Goal: Consume media (video, audio): Consume media (video, audio)

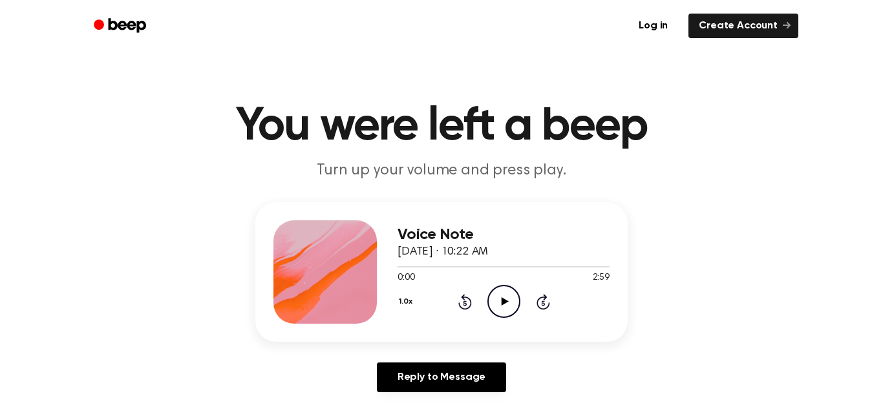
click at [497, 298] on icon "Play Audio" at bounding box center [504, 301] width 33 height 33
click at [503, 290] on icon "Pause Audio" at bounding box center [504, 301] width 33 height 33
click at [503, 290] on icon "Play Audio" at bounding box center [504, 301] width 33 height 33
click at [503, 290] on icon "Pause Audio" at bounding box center [504, 301] width 33 height 33
click at [466, 297] on icon at bounding box center [465, 302] width 14 height 16
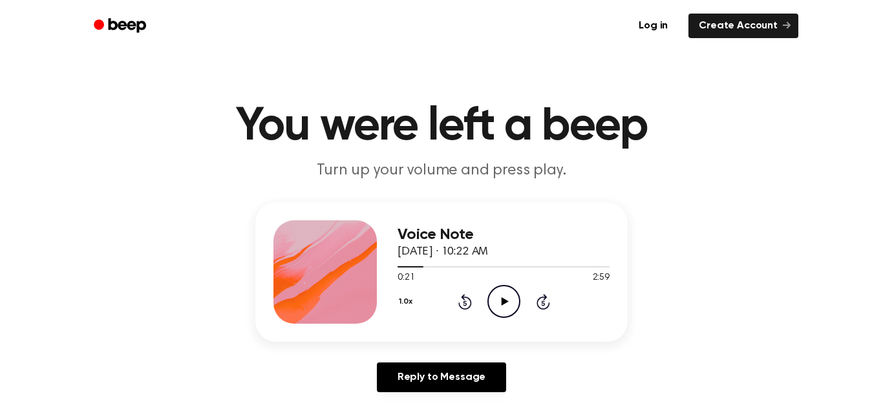
click at [497, 297] on icon "Play Audio" at bounding box center [504, 301] width 33 height 33
click at [497, 297] on icon "Pause Audio" at bounding box center [504, 301] width 33 height 33
click at [497, 297] on icon "Play Audio" at bounding box center [504, 301] width 33 height 33
click at [497, 297] on icon "Pause Audio" at bounding box center [504, 301] width 33 height 33
click at [497, 297] on icon "Play Audio" at bounding box center [504, 301] width 33 height 33
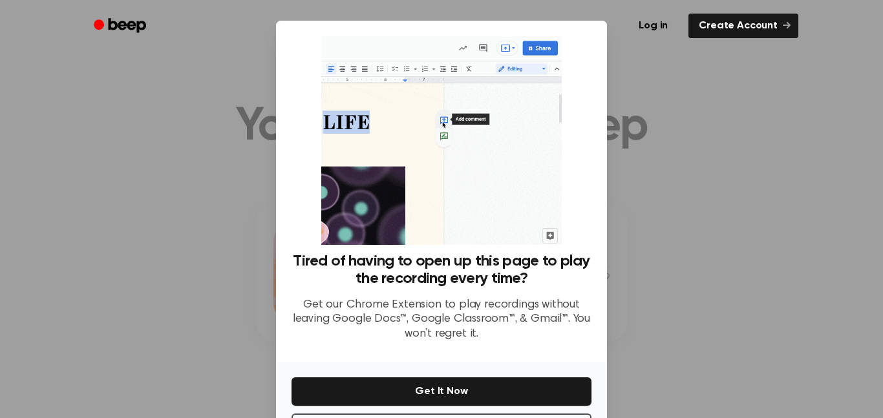
click at [672, 322] on div at bounding box center [441, 209] width 883 height 418
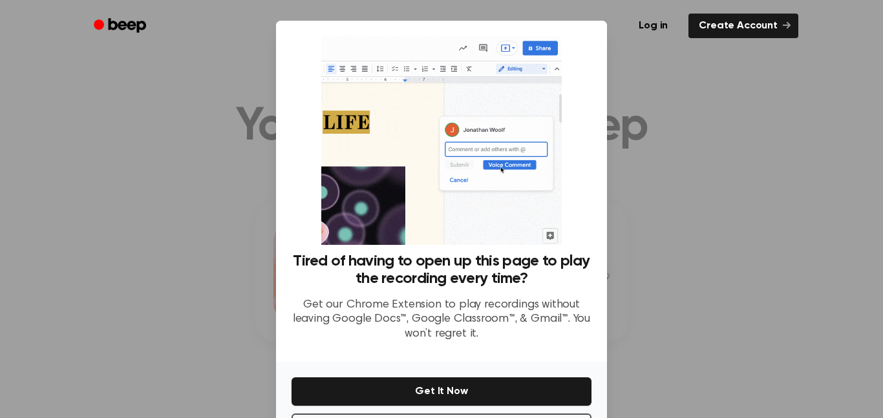
click at [751, 220] on div at bounding box center [441, 209] width 883 height 418
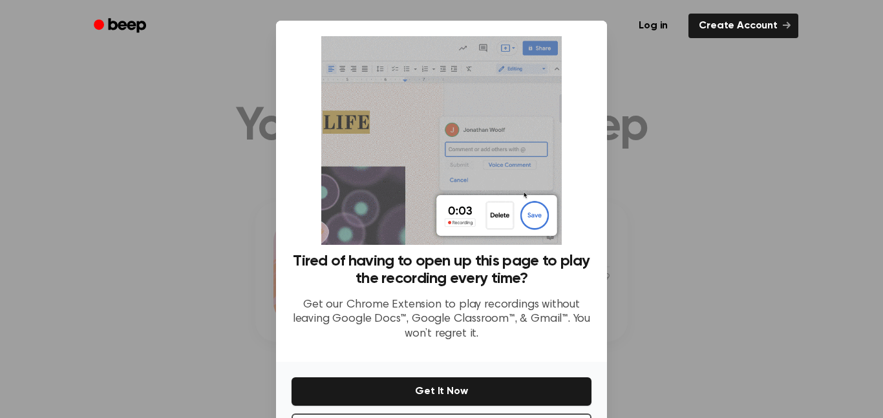
click at [751, 220] on div at bounding box center [441, 209] width 883 height 418
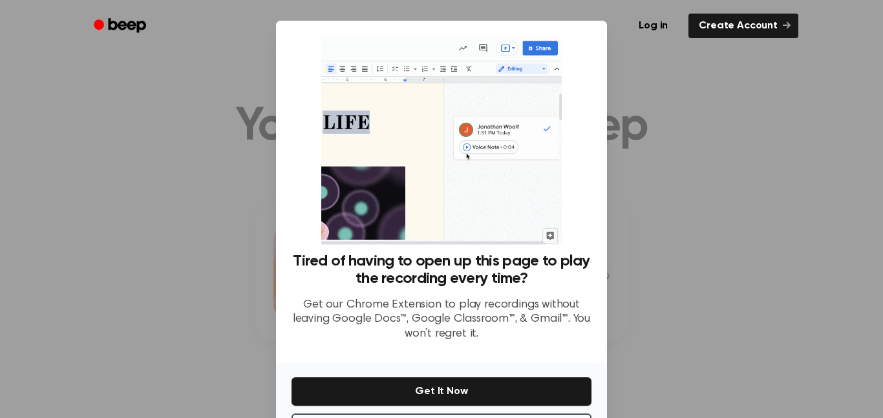
click at [751, 220] on div at bounding box center [441, 209] width 883 height 418
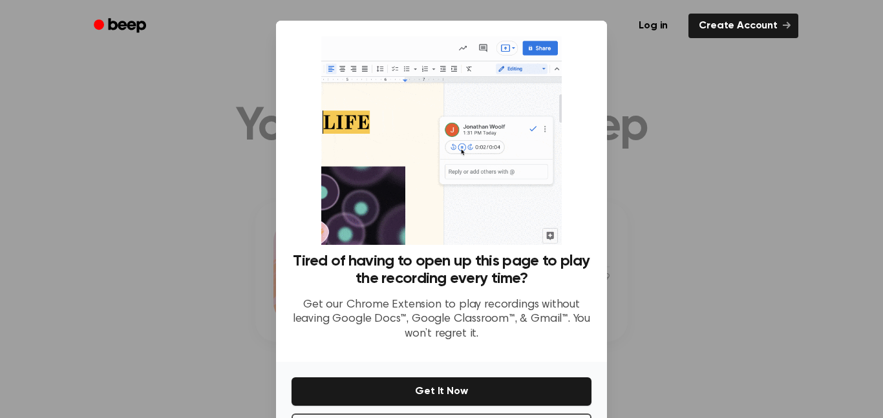
click at [640, 148] on div at bounding box center [441, 209] width 883 height 418
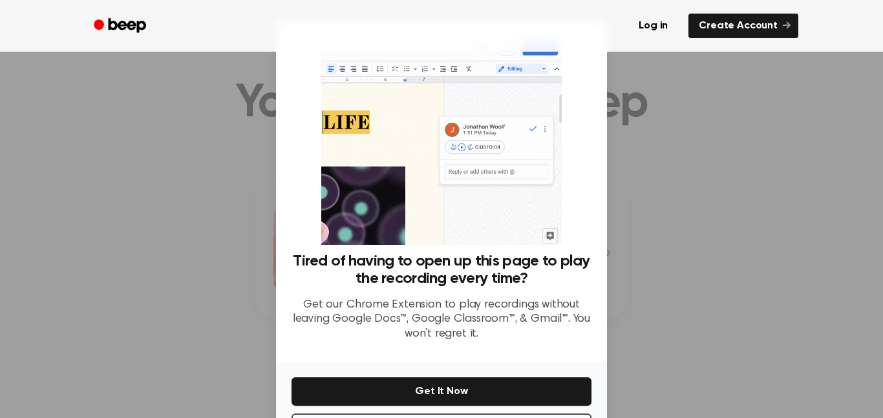
scroll to position [52, 0]
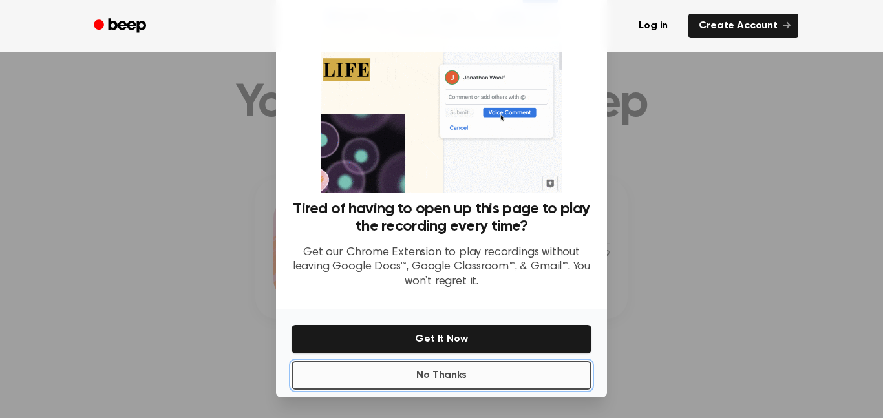
click at [541, 374] on button "No Thanks" at bounding box center [442, 375] width 300 height 28
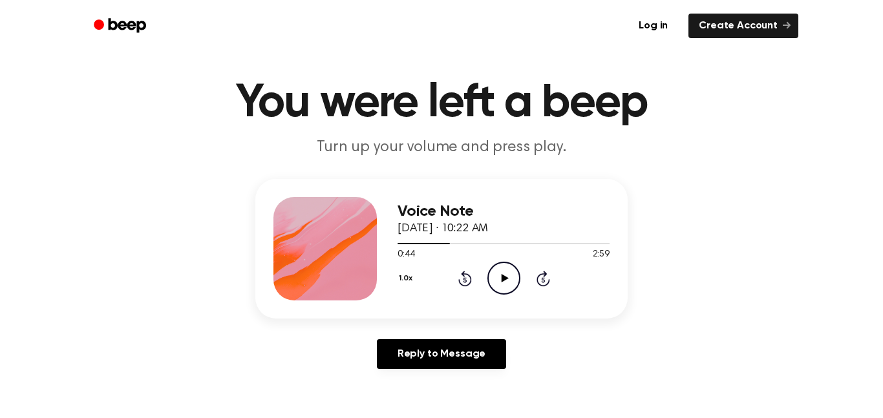
click at [496, 273] on icon "Play Audio" at bounding box center [504, 278] width 33 height 33
click at [496, 273] on icon "Pause Audio" at bounding box center [504, 278] width 33 height 33
click at [496, 273] on icon "Play Audio" at bounding box center [504, 278] width 33 height 33
click at [496, 273] on icon "Pause Audio" at bounding box center [504, 278] width 33 height 33
click at [496, 273] on icon "Play Audio" at bounding box center [504, 278] width 33 height 33
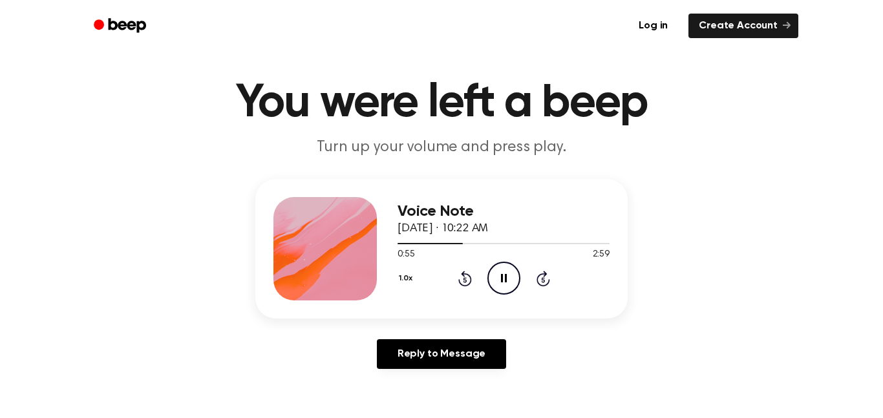
click at [496, 273] on icon "Pause Audio" at bounding box center [504, 278] width 33 height 33
click at [496, 273] on icon "Play Audio" at bounding box center [504, 278] width 33 height 33
click at [496, 273] on icon "Pause Audio" at bounding box center [504, 278] width 33 height 33
click at [496, 273] on icon "Play Audio" at bounding box center [504, 278] width 33 height 33
click at [496, 273] on icon "Pause Audio" at bounding box center [504, 278] width 33 height 33
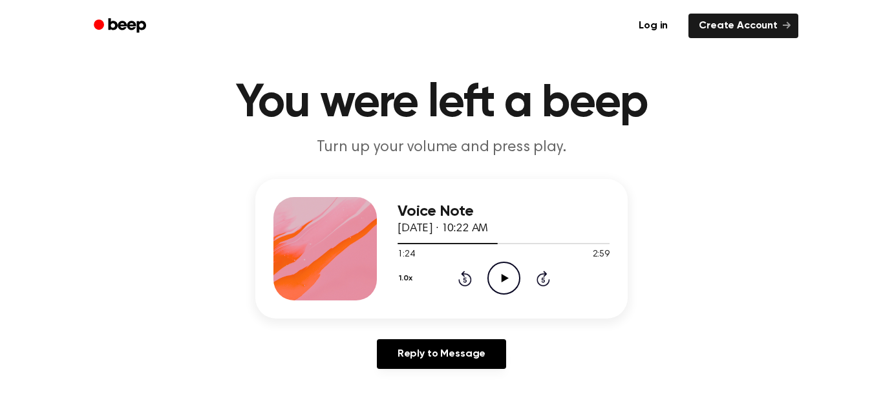
click at [471, 281] on icon at bounding box center [465, 279] width 14 height 16
click at [508, 281] on icon "Play Audio" at bounding box center [504, 278] width 33 height 33
click at [514, 286] on icon "Pause Audio" at bounding box center [504, 278] width 33 height 33
click at [514, 286] on icon "Play Audio" at bounding box center [504, 278] width 33 height 33
click at [478, 312] on div "Voice Note [DATE] · 10:22 AM 1:32 2:59 Your browser does not support the [objec…" at bounding box center [441, 249] width 372 height 140
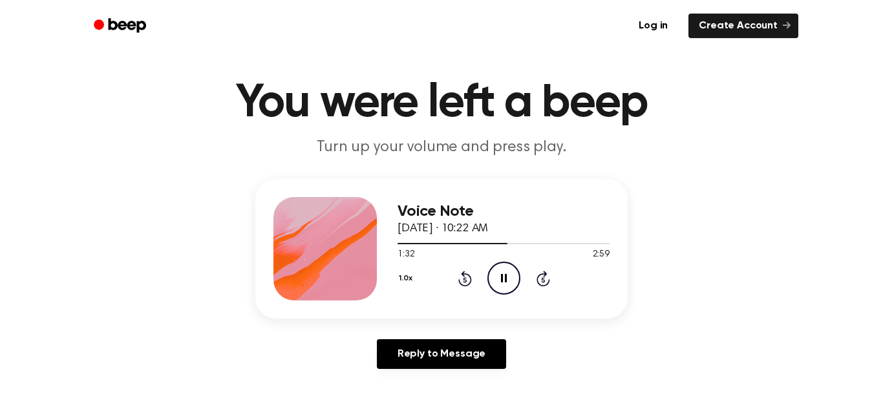
click at [478, 312] on div "Voice Note [DATE] · 10:22 AM 1:32 2:59 Your browser does not support the [objec…" at bounding box center [441, 249] width 372 height 140
click at [478, 312] on div "Voice Note [DATE] · 10:22 AM 1:33 2:59 Your browser does not support the [objec…" at bounding box center [441, 249] width 372 height 140
click at [478, 312] on div "Voice Note [DATE] · 10:22 AM 1:34 2:59 Your browser does not support the [objec…" at bounding box center [441, 249] width 372 height 140
click at [478, 312] on div "Voice Note [DATE] · 10:22 AM 1:35 2:59 Your browser does not support the [objec…" at bounding box center [441, 249] width 372 height 140
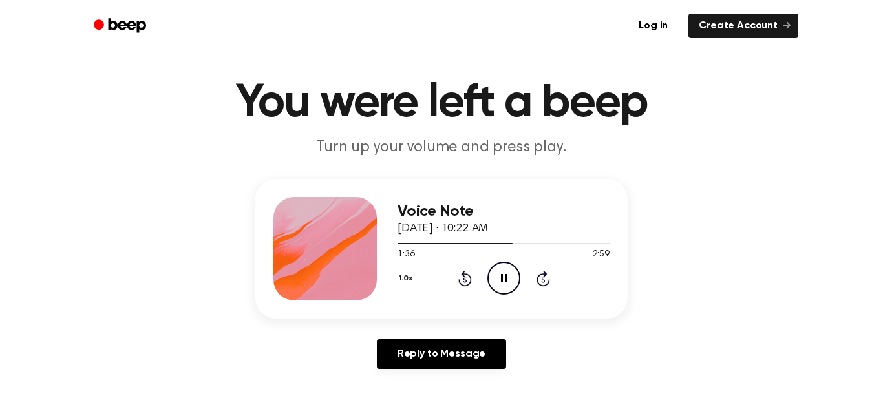
click at [505, 274] on icon at bounding box center [504, 278] width 6 height 8
click at [465, 279] on icon at bounding box center [464, 279] width 3 height 5
click at [512, 278] on icon "Play Audio" at bounding box center [504, 278] width 33 height 33
click at [512, 278] on icon "Pause Audio" at bounding box center [504, 278] width 33 height 33
click at [512, 278] on icon "Play Audio" at bounding box center [504, 278] width 33 height 33
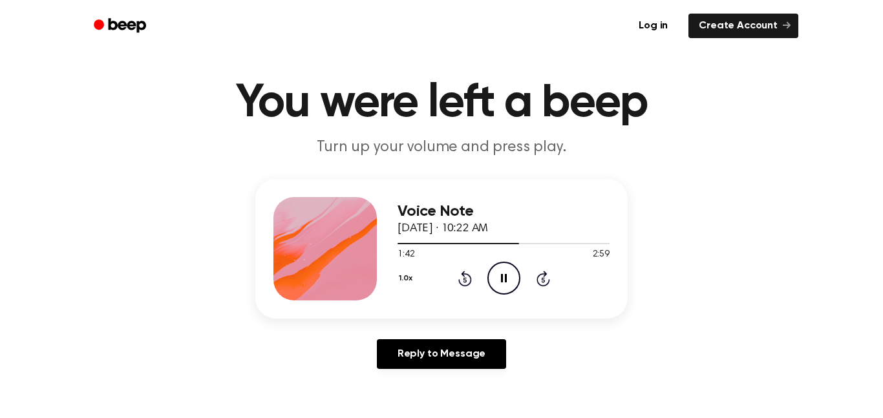
click at [512, 278] on icon "Pause Audio" at bounding box center [504, 278] width 33 height 33
click at [512, 278] on icon "Play Audio" at bounding box center [504, 278] width 33 height 33
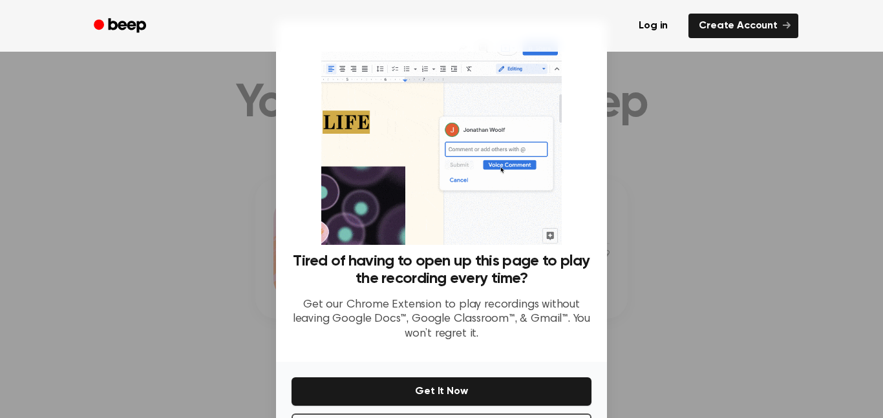
click at [512, 278] on h3 "Tired of having to open up this page to play the recording every time?" at bounding box center [442, 270] width 300 height 35
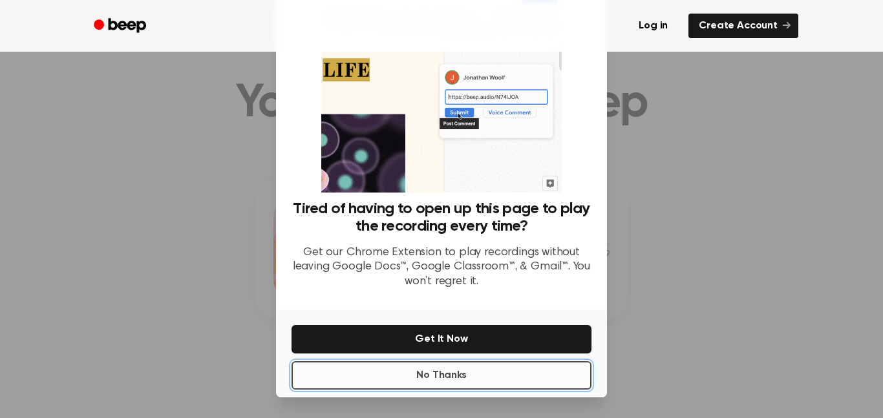
click at [443, 372] on button "No Thanks" at bounding box center [442, 375] width 300 height 28
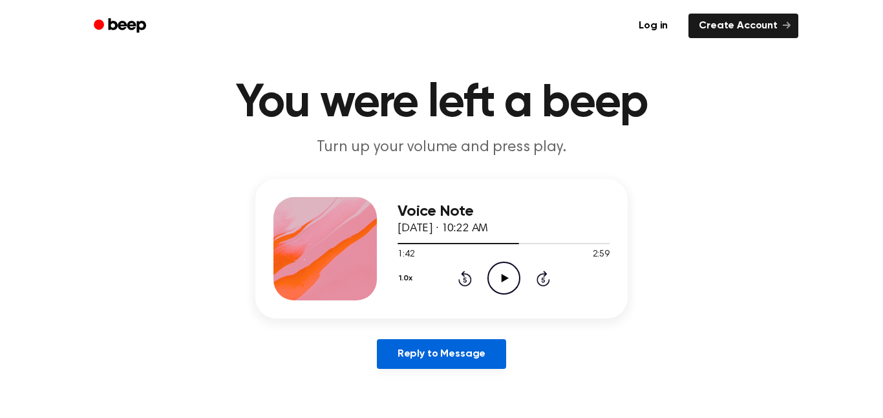
click at [455, 361] on link "Reply to Message" at bounding box center [441, 354] width 129 height 30
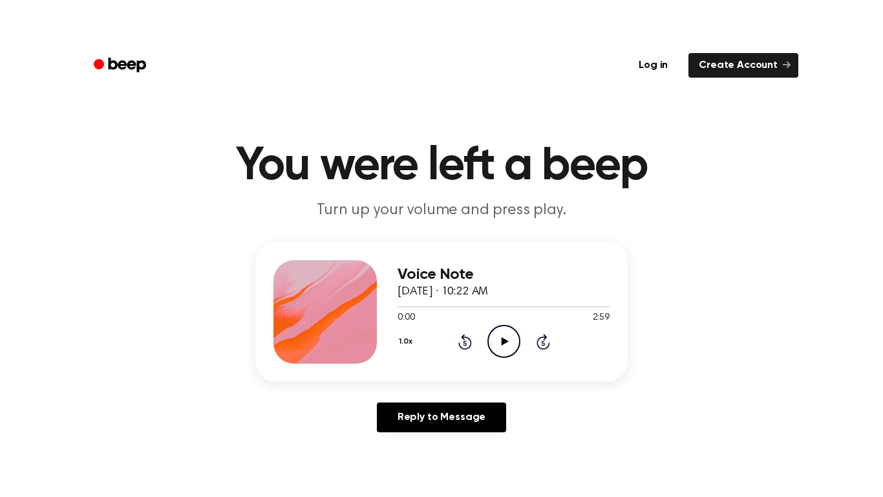
scroll to position [23, 0]
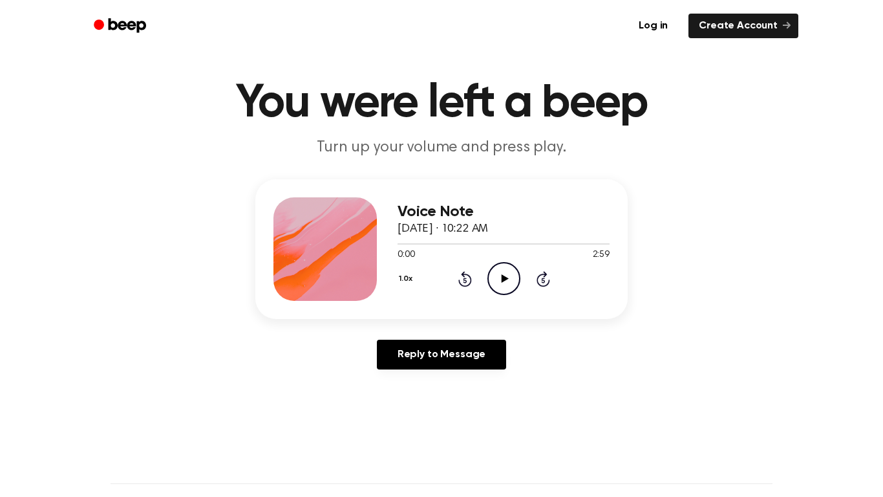
click at [500, 280] on icon "Play Audio" at bounding box center [504, 278] width 33 height 33
click at [544, 272] on icon at bounding box center [544, 279] width 14 height 16
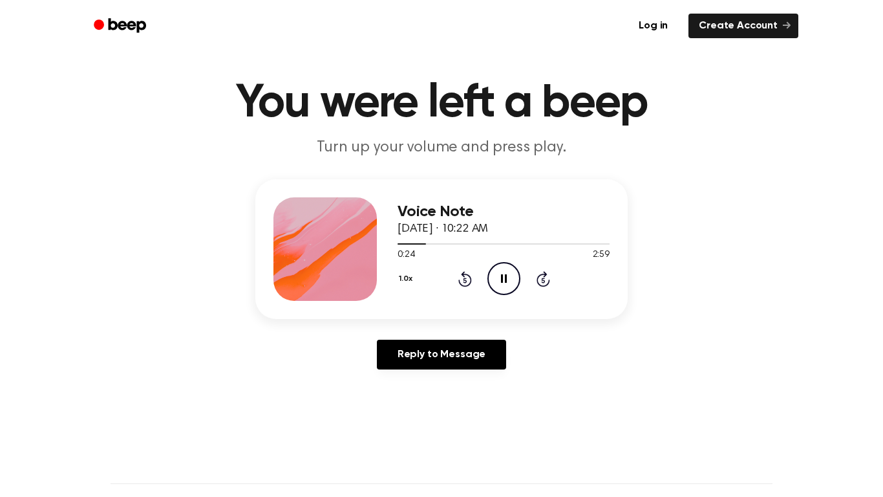
click at [544, 272] on icon at bounding box center [544, 279] width 14 height 16
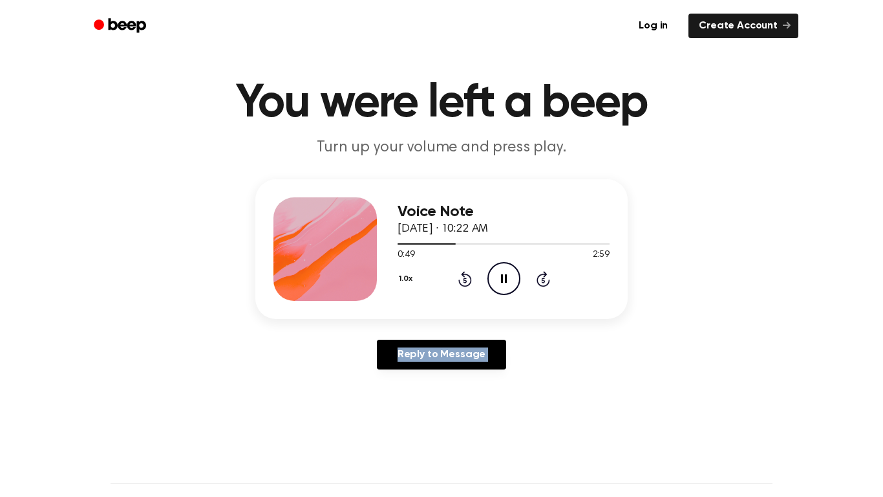
click at [544, 272] on icon at bounding box center [544, 279] width 14 height 16
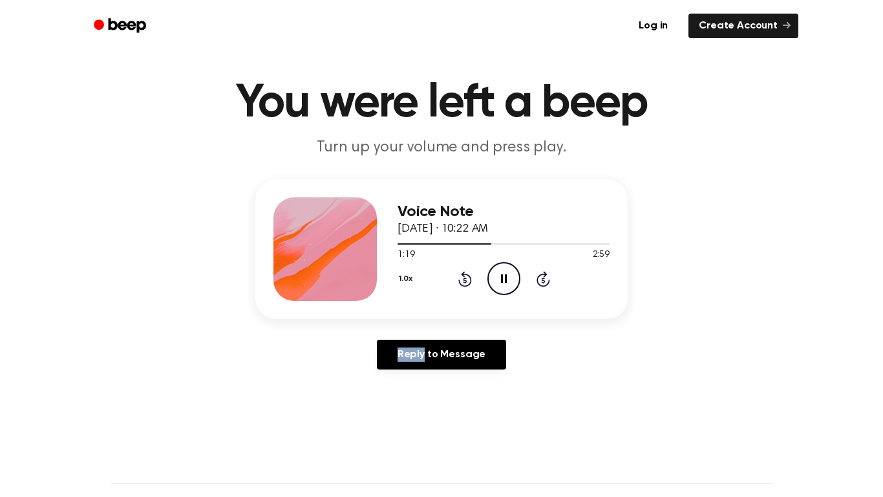
click at [544, 272] on icon at bounding box center [544, 279] width 14 height 16
click at [509, 280] on icon "Pause Audio" at bounding box center [504, 278] width 33 height 33
click at [462, 277] on icon "Rewind 5 seconds" at bounding box center [465, 278] width 14 height 17
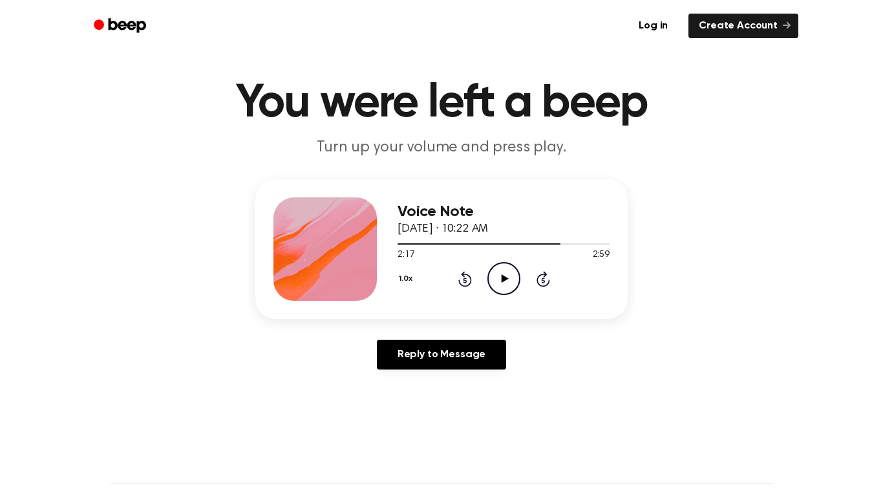
click at [462, 277] on icon "Rewind 5 seconds" at bounding box center [465, 278] width 14 height 17
click at [502, 270] on icon "Play Audio" at bounding box center [504, 278] width 33 height 33
click at [502, 270] on icon "Pause Audio" at bounding box center [504, 278] width 33 height 33
click at [502, 270] on icon "Play Audio" at bounding box center [504, 278] width 33 height 33
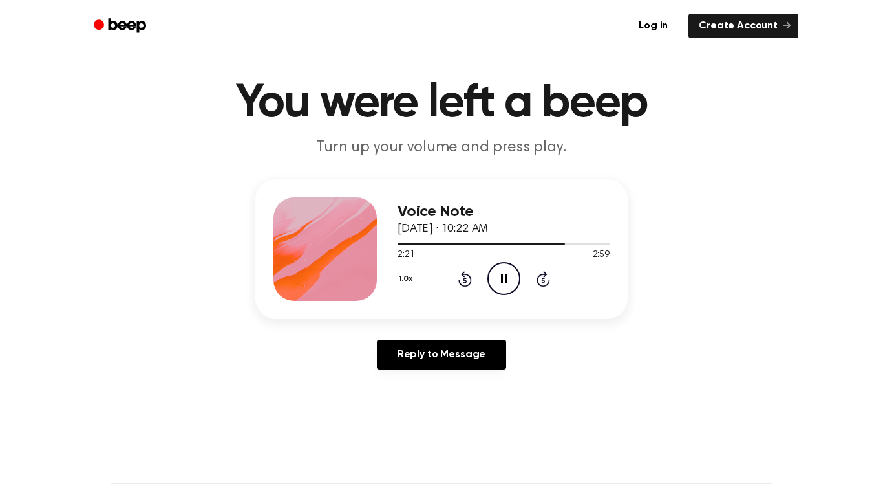
click at [502, 270] on icon "Pause Audio" at bounding box center [504, 278] width 33 height 33
click at [502, 270] on icon "Play Audio" at bounding box center [504, 278] width 33 height 33
click at [502, 270] on icon "Pause Audio" at bounding box center [504, 278] width 33 height 33
click at [502, 270] on icon "Play Audio" at bounding box center [504, 278] width 33 height 33
click at [502, 270] on icon "Pause Audio" at bounding box center [504, 278] width 33 height 33
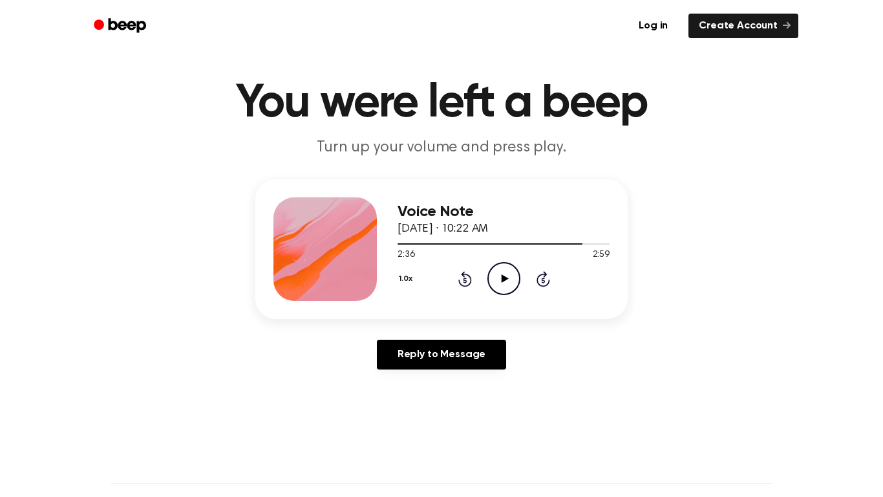
click at [502, 270] on icon "Play Audio" at bounding box center [504, 278] width 33 height 33
click at [502, 270] on icon "Pause Audio" at bounding box center [504, 278] width 33 height 33
click at [502, 270] on icon "Play Audio" at bounding box center [504, 278] width 33 height 33
click at [502, 270] on icon "Pause Audio" at bounding box center [504, 278] width 33 height 33
click at [502, 270] on icon "Play Audio" at bounding box center [504, 278] width 33 height 33
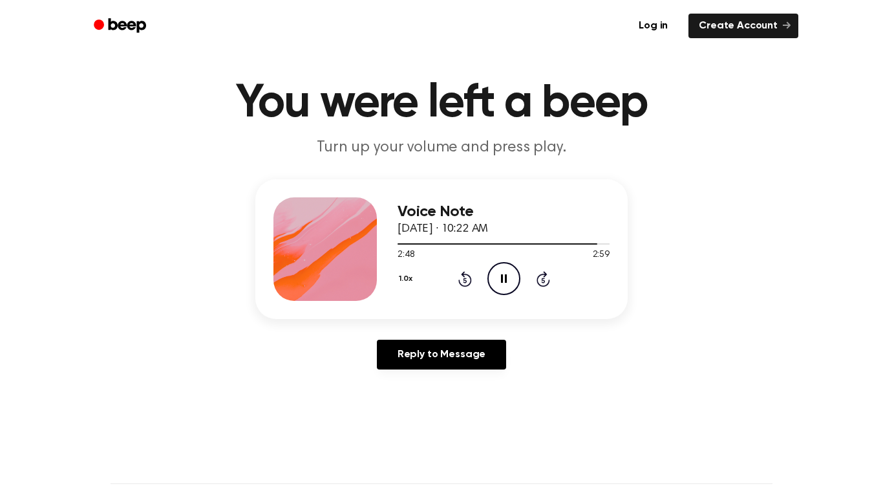
click at [502, 270] on icon "Pause Audio" at bounding box center [504, 278] width 33 height 33
click at [502, 270] on icon "Play Audio" at bounding box center [504, 278] width 33 height 33
click at [502, 270] on icon "Pause Audio" at bounding box center [504, 278] width 33 height 33
